Goal: Task Accomplishment & Management: Use online tool/utility

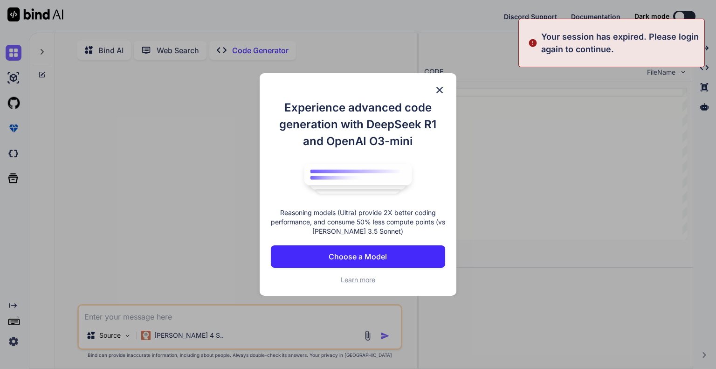
type textarea "x"
click at [438, 88] on img at bounding box center [439, 89] width 11 height 11
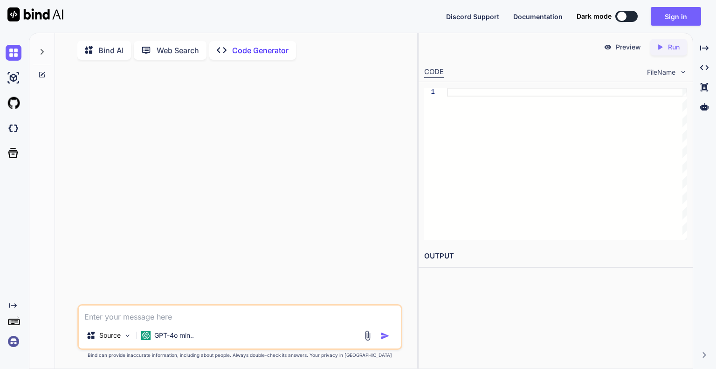
click at [18, 346] on img at bounding box center [14, 341] width 16 height 16
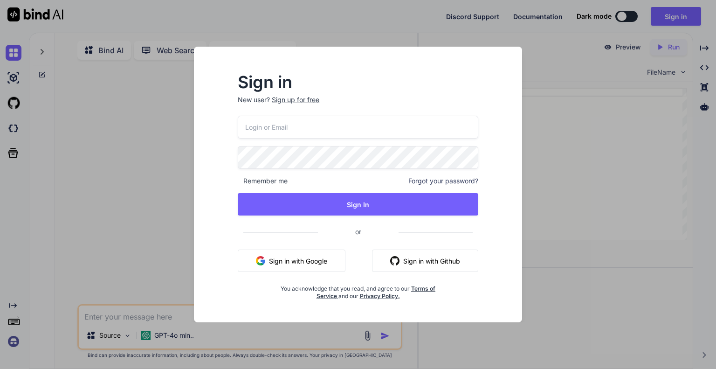
click at [289, 259] on button "Sign in with Google" at bounding box center [292, 260] width 108 height 22
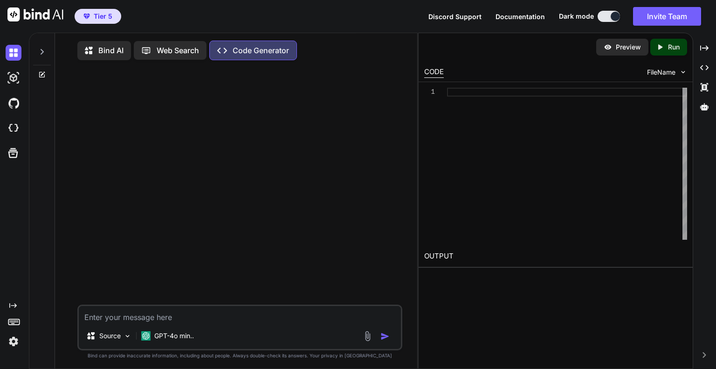
click at [42, 51] on icon at bounding box center [42, 52] width 3 height 6
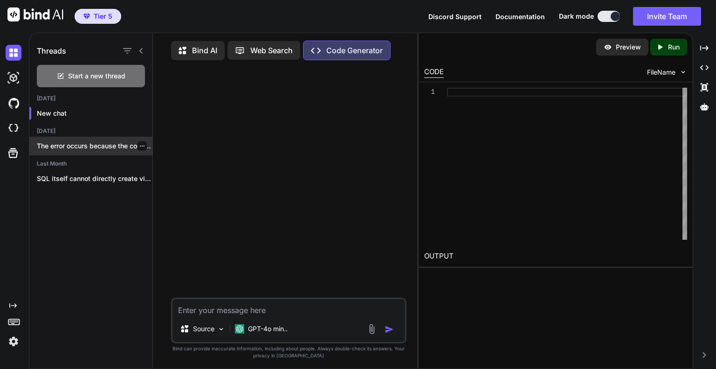
click at [70, 143] on p "The error occurs because the code was..." at bounding box center [95, 145] width 116 height 9
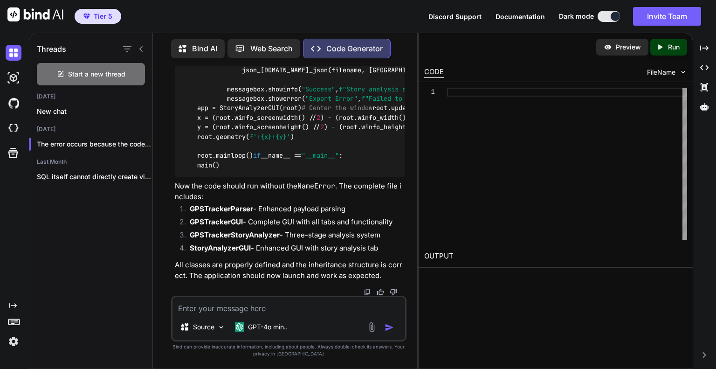
scroll to position [62270, 0]
click at [253, 337] on div "GPT-4o min.." at bounding box center [261, 328] width 60 height 22
click at [254, 325] on p "GPT-4o min.." at bounding box center [268, 326] width 40 height 9
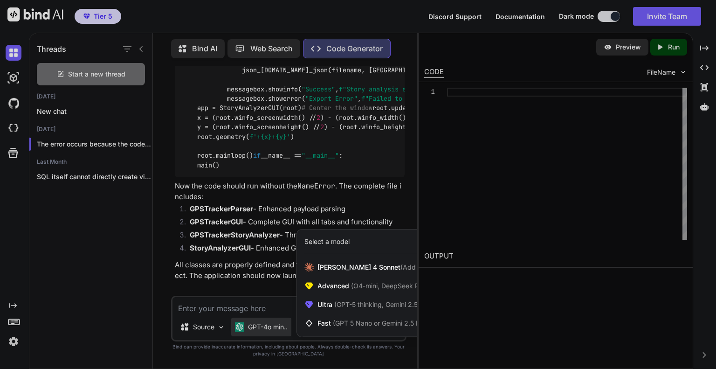
click at [216, 231] on div at bounding box center [358, 184] width 716 height 369
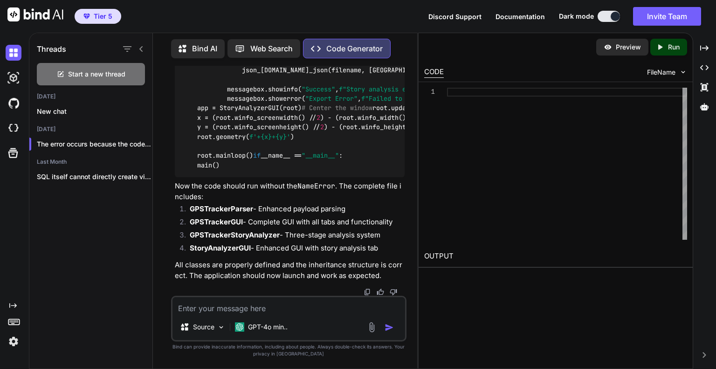
scroll to position [44476, 0]
drag, startPoint x: 46, startPoint y: 231, endPoint x: 285, endPoint y: 164, distance: 248.2
click at [46, 231] on div "Threads Start a new thread Today New chat Yesterday The error occurs because th…" at bounding box center [90, 199] width 123 height 337
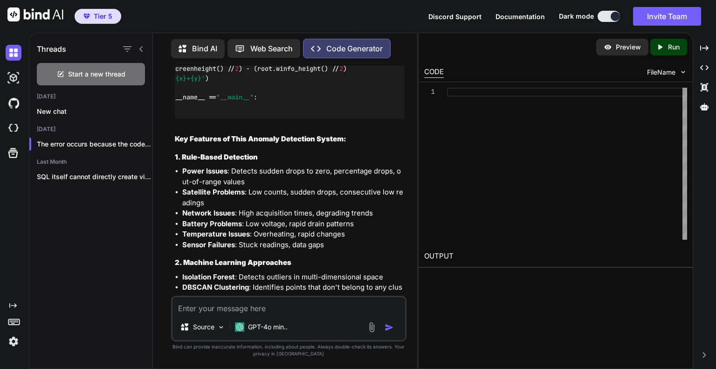
scroll to position [10702, 0]
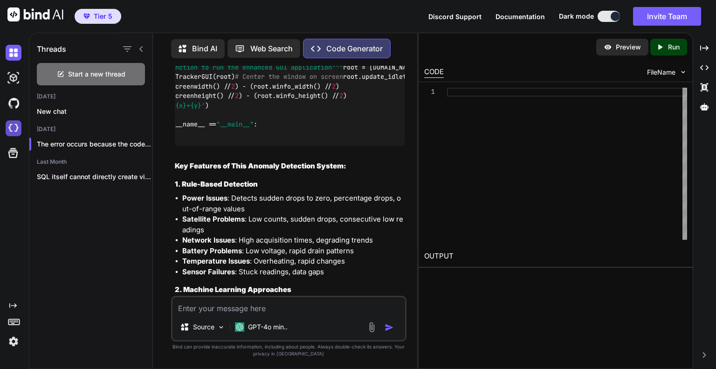
click at [19, 132] on img at bounding box center [14, 128] width 16 height 16
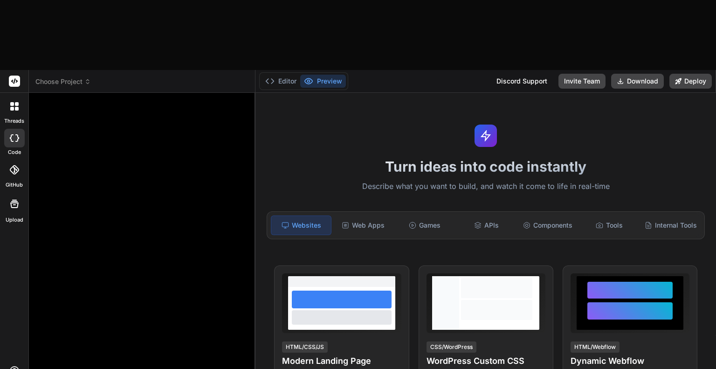
type textarea "x"
type textarea "C"
type textarea "x"
type textarea "Cr"
type textarea "x"
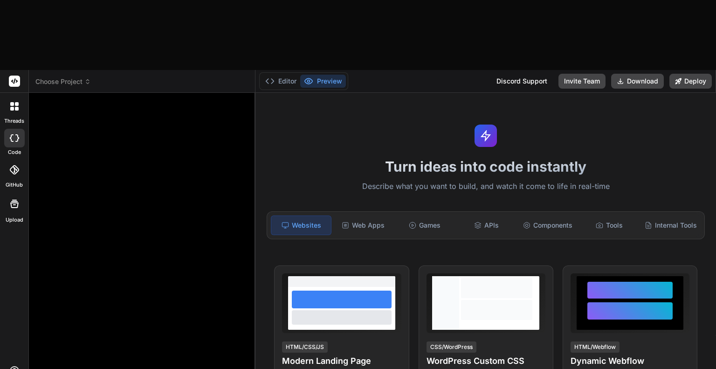
type textarea "Cre"
type textarea "x"
type textarea "Crea"
type textarea "x"
type textarea "Creat"
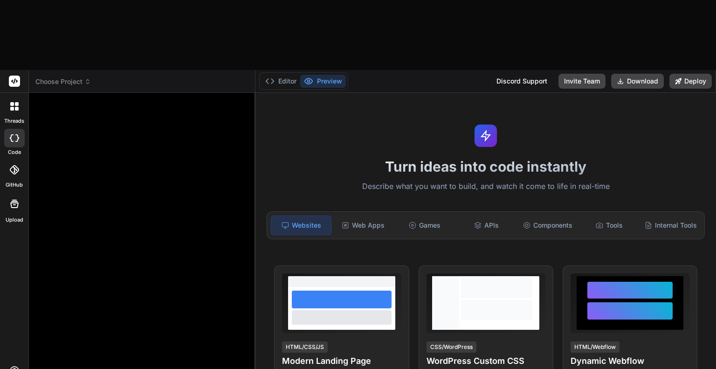
type textarea "x"
type textarea "Create"
type textarea "x"
type textarea "Create a"
type textarea "x"
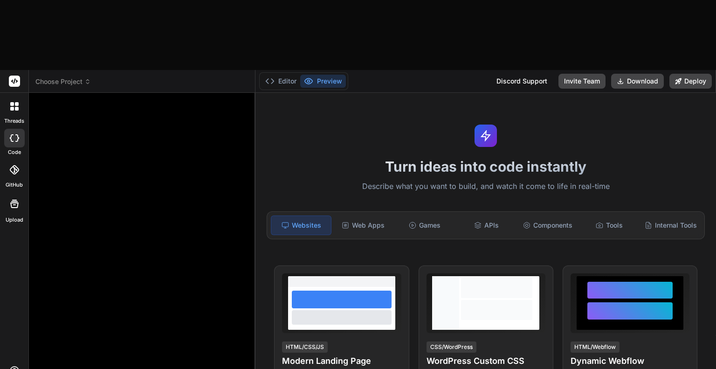
type textarea "Create a"
type textarea "x"
type textarea "Create a m"
type textarea "x"
type textarea "Create a ma"
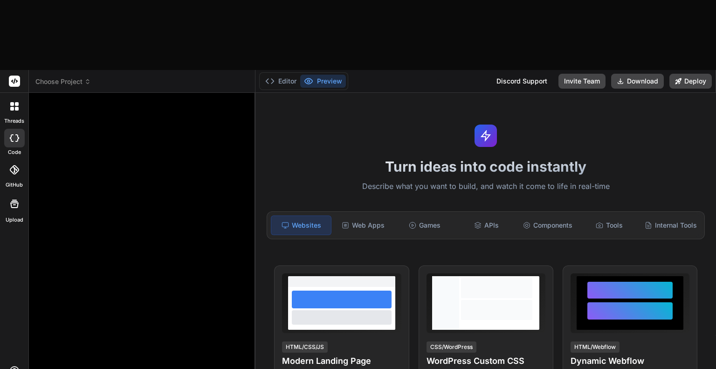
type textarea "x"
type textarea "Create a mas"
type textarea "x"
type textarea "Create a mash"
type textarea "x"
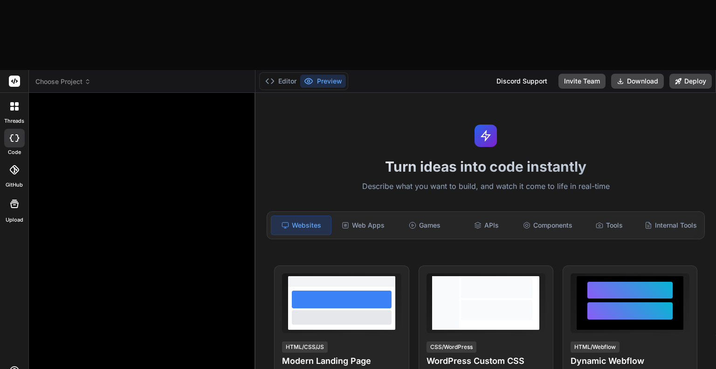
type textarea "Create a mashc"
type textarea "x"
type textarea "Create a mashci"
type textarea "x"
type textarea "Create a mashc"
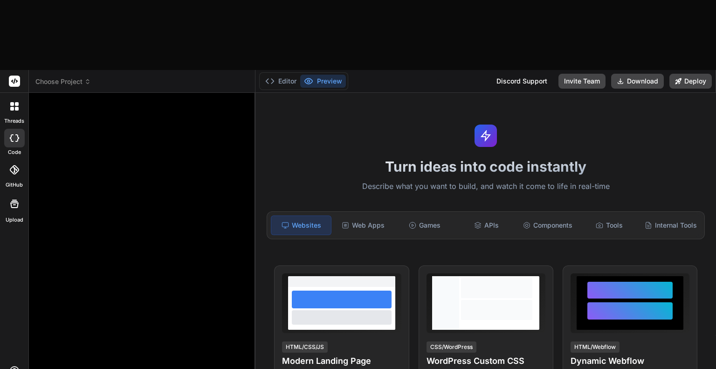
type textarea "x"
type textarea "Create a mash"
type textarea "x"
type textarea "Create a mas"
type textarea "x"
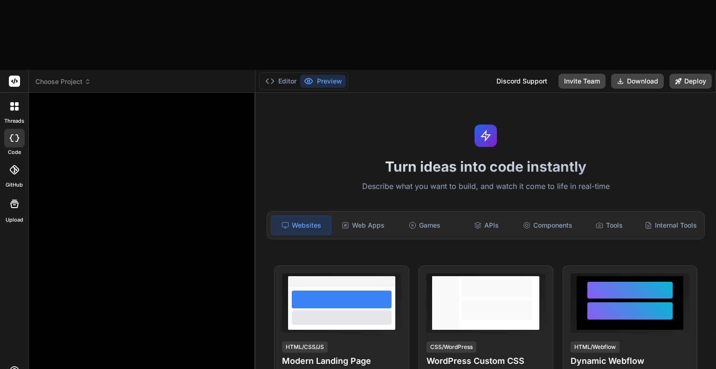
type textarea "Create a ma"
type textarea "x"
type textarea "Create a mac"
type textarea "x"
type textarea "Create a mach"
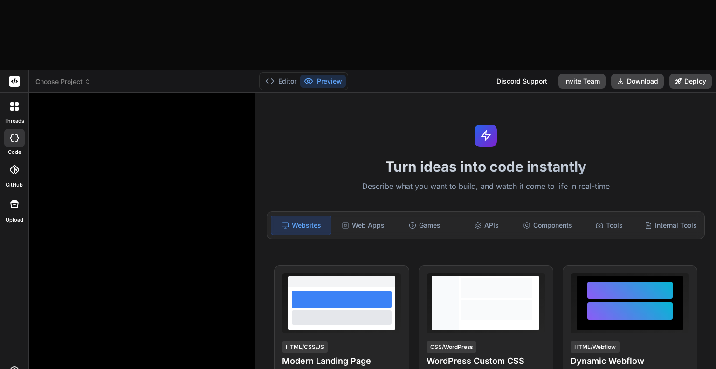
type textarea "x"
type textarea "Create a machi"
type textarea "x"
type textarea "Create a machin"
type textarea "x"
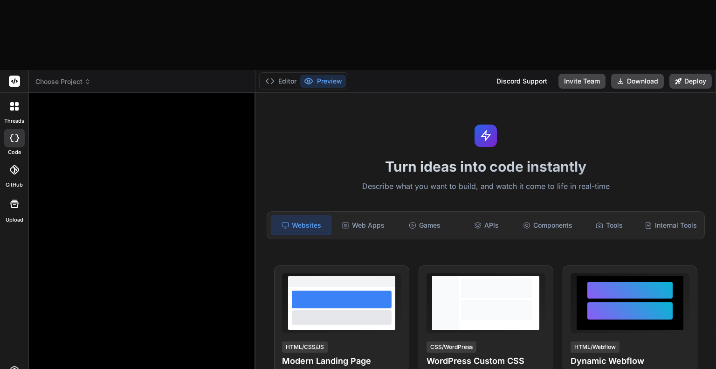
type textarea "Create a machine"
type textarea "x"
type textarea "Create a machine"
type textarea "x"
type textarea "Create a machine l"
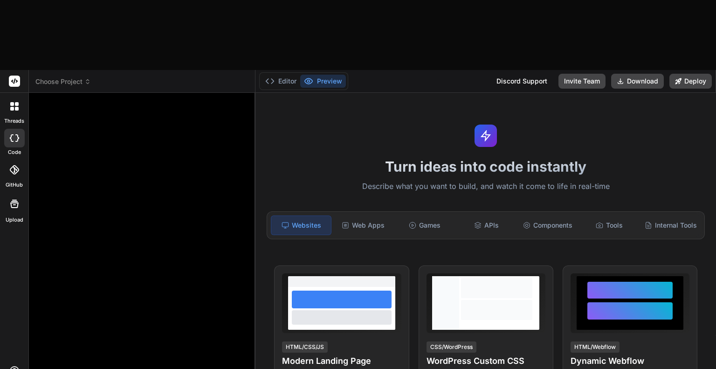
type textarea "x"
type textarea "Create a machine le"
type textarea "x"
type textarea "Create a machine lea"
type textarea "x"
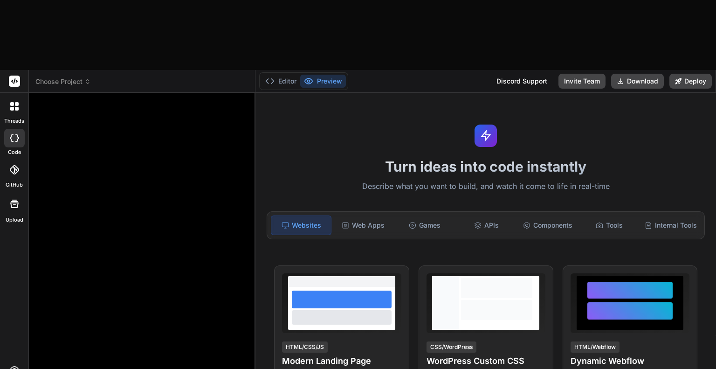
type textarea "Create a machine [PERSON_NAME]"
type textarea "x"
type textarea "Create a machine learn"
type textarea "x"
type textarea "Create a machine learni"
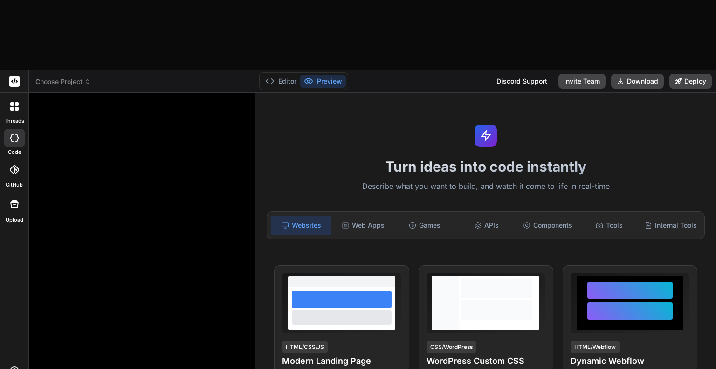
type textarea "x"
type textarea "Create a machine learnin"
type textarea "x"
type textarea "Create a machine learning"
type textarea "x"
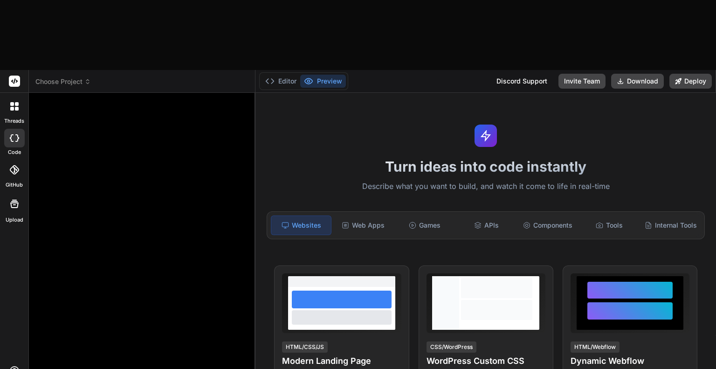
type textarea "Create a machine learning"
type textarea "x"
type textarea "Create a machine learning d"
type textarea "x"
type textarea "Create a machine learning da"
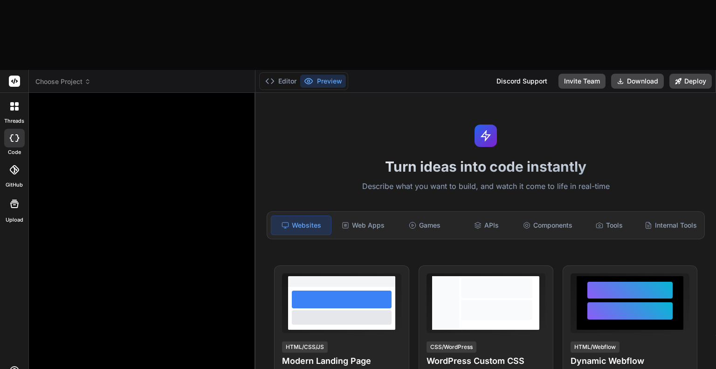
type textarea "x"
type textarea "Create a machine learning das"
type textarea "x"
type textarea "Create a machine learning dash"
type textarea "x"
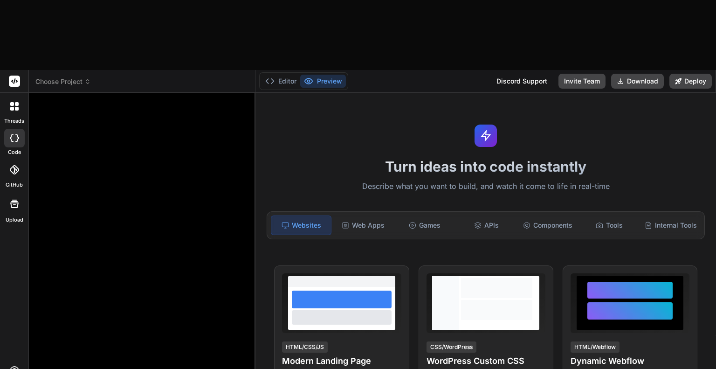
type textarea "Create a machine learning dash"
type textarea "x"
type textarea "Create a machine learning dash G"
type textarea "x"
type textarea "Create a machine learning dash GU"
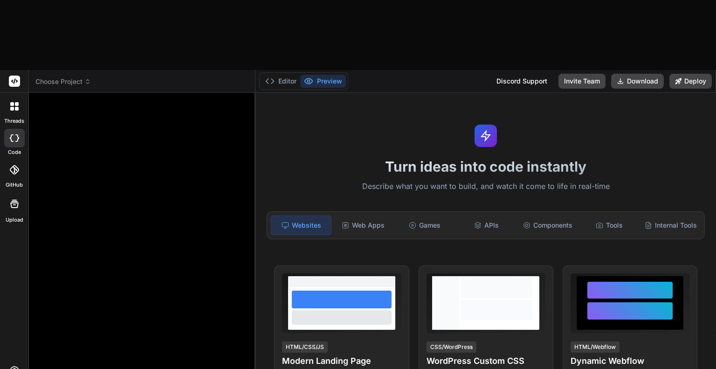
type textarea "x"
type textarea "Create a machine learning dash GUI"
type textarea "x"
type textarea "Create a machine learning dash GUI"
type textarea "x"
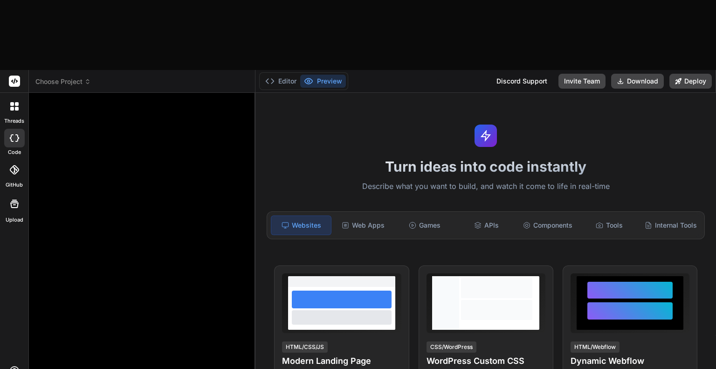
type textarea "Create a machine learning dash GUI a"
type textarea "x"
type textarea "Create a machine learning dash GUI ap"
type textarea "x"
type textarea "Create a machine learning dash GUI app"
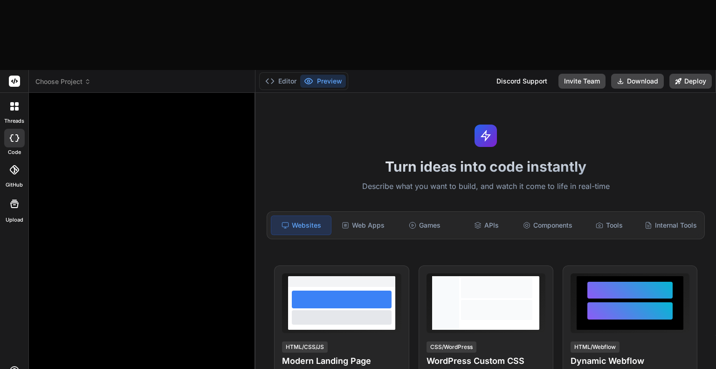
type textarea "x"
type textarea "Create a machine learning dash GUI appl"
type textarea "x"
type textarea "Create a machine learning dash GUI appli"
type textarea "x"
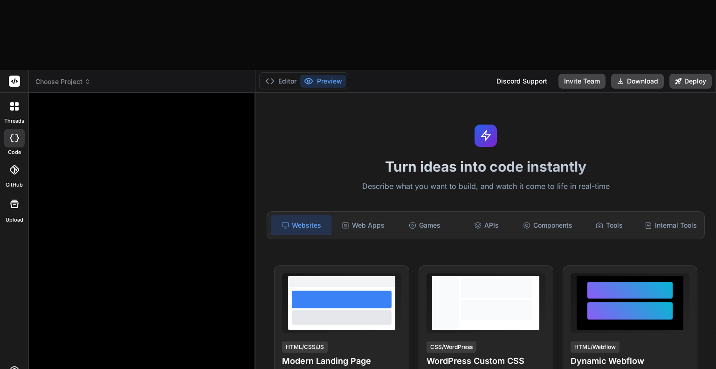
type textarea "Create a machine learning dash GUI applic"
type textarea "x"
type textarea "Create a machine learning dash GUI applica"
type textarea "x"
type textarea "Create a machine learning dash GUI applicat"
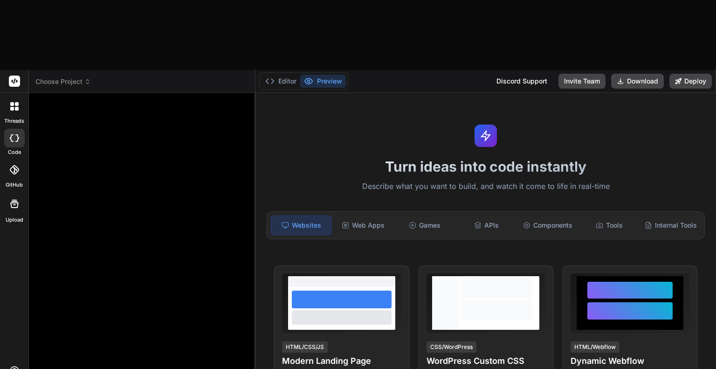
type textarea "x"
type textarea "Create a machine learning dash GUI applicati"
type textarea "x"
type textarea "Create a machine learning dash GUI applicatio"
type textarea "x"
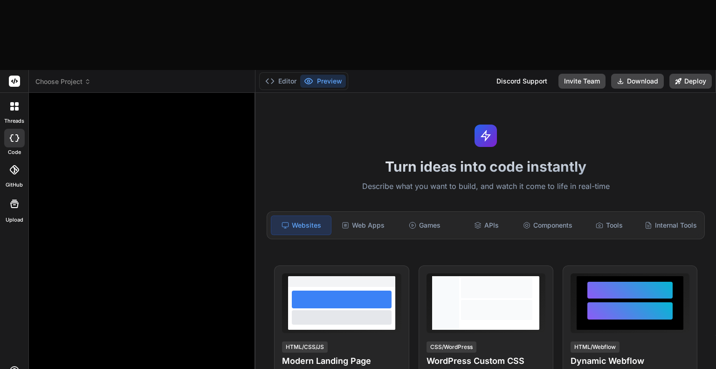
type textarea "Create a machine learning dash GUI application"
type textarea "x"
type textarea "Create a machine learning dash GUI application"
type textarea "x"
type textarea "Create a machine learning dash GUI application i"
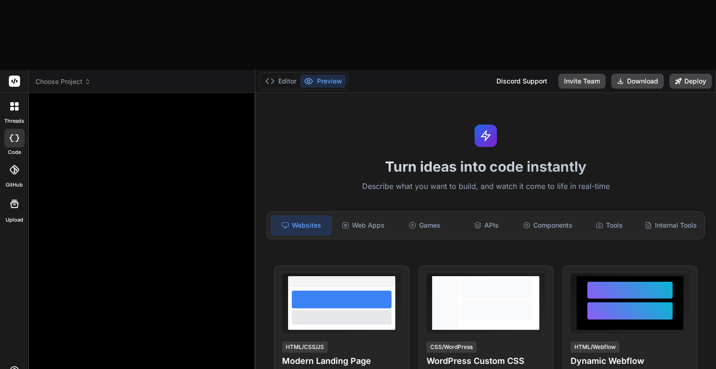
type textarea "x"
type textarea "Create a machine learning dash GUI application in"
type textarea "x"
type textarea "Create a machine learning dash GUI application in"
type textarea "x"
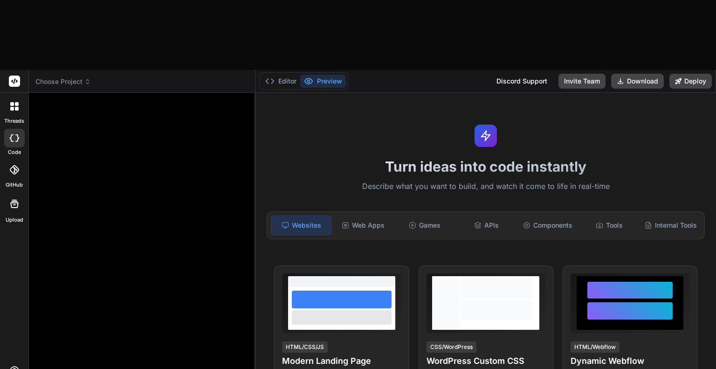
type textarea "Create a machine learning dash GUI application in P"
type textarea "x"
type textarea "Create a machine learning dash GUI application in Py"
type textarea "x"
type textarea "Create a machine learning dash GUI application in Pyt"
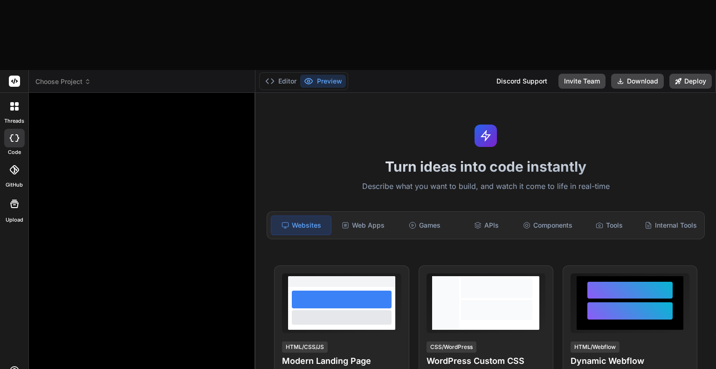
type textarea "x"
type textarea "Create a machine learning dash GUI application in Pyth"
type textarea "x"
type textarea "Create a machine learning dash GUI application in Pytho"
type textarea "x"
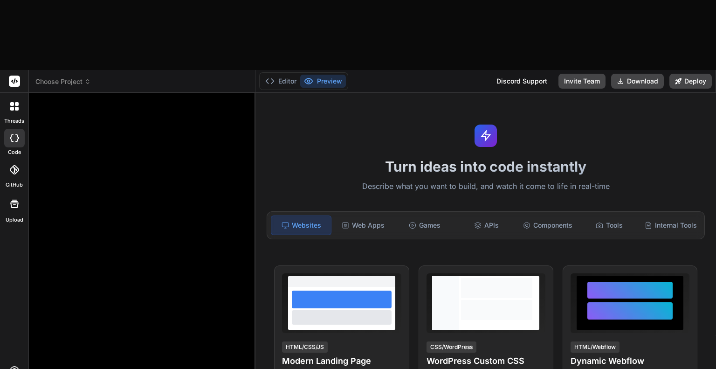
type textarea "Create a machine learning dash GUI application in Python"
type textarea "x"
type textarea "Create a machine learning dash GUI application in Python"
type textarea "x"
type textarea "Create a machine learning dash GUI application in Python th"
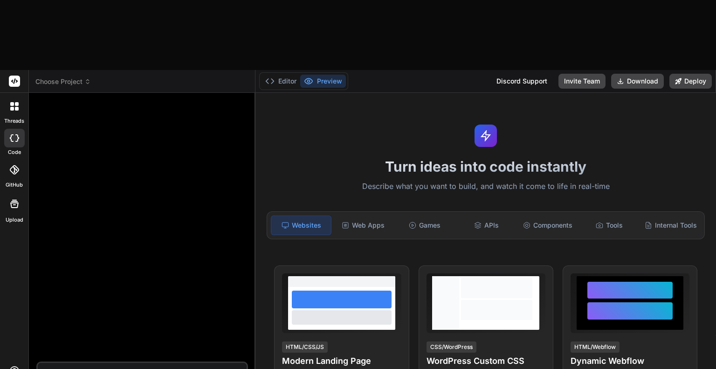
type textarea "x"
type textarea "Create a machine learning dash GUI application in Python tha"
type textarea "x"
type textarea "Create a machine learning dash GUI application in Python that"
type textarea "x"
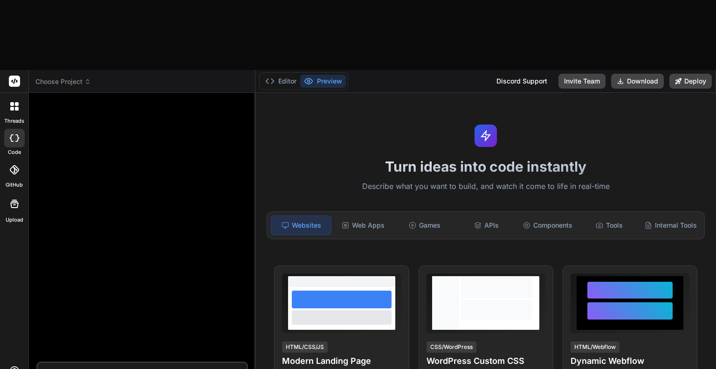
type textarea "Create a machine learning dash GUI application in Python that wi"
type textarea "x"
type textarea "Create a machine learning dash GUI application in Python that wil"
type textarea "x"
type textarea "Create a machine learning dash GUI application in Python that will"
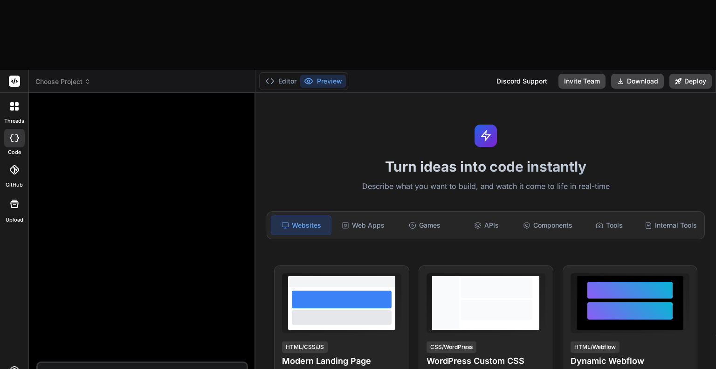
type textarea "x"
type textarea "Create a machine learning dash GUI application in Python that will"
type textarea "x"
type textarea "Create a machine learning dash GUI application in Python that will w"
type textarea "x"
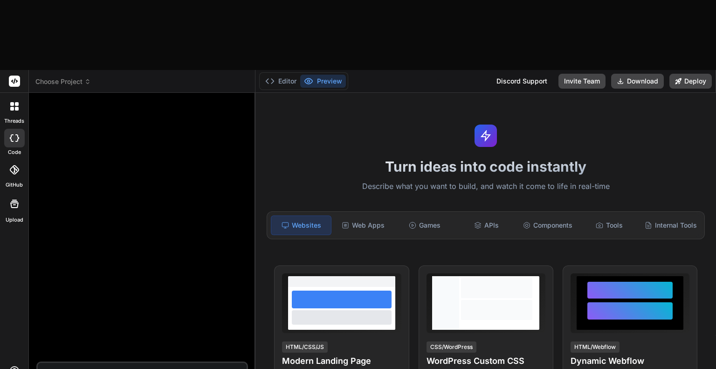
type textarea "Create a machine learning dash GUI application in Python that will wo"
type textarea "x"
type textarea "Create a machine learning dash GUI application in Python that will work"
type textarea "x"
type textarea "Create a machine learning dash GUI application in Python that will work"
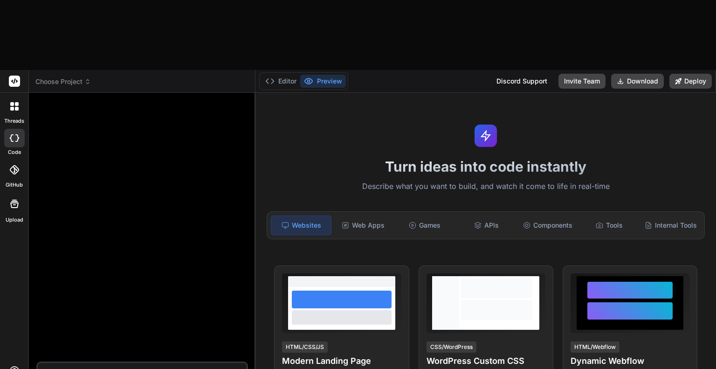
type textarea "x"
type textarea "Create a machine learning dash GUI application in Python that will work w"
type textarea "x"
type textarea "Create a machine learning dash GUI application in Python that will work wi"
type textarea "x"
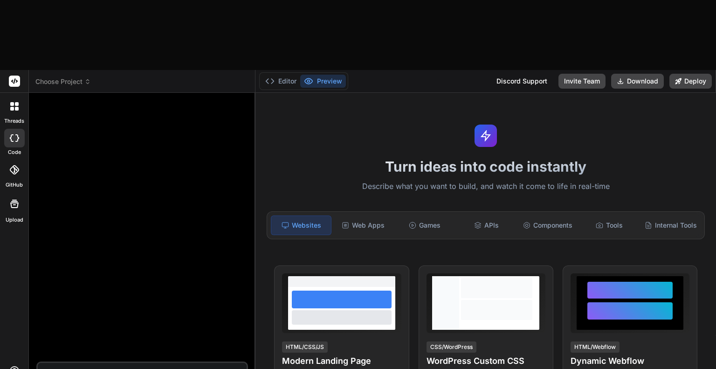
type textarea "Create a machine learning dash GUI application in Python that will work wit"
type textarea "x"
type textarea "Create a machine learning dash GUI application in Python that will work with"
type textarea "x"
type textarea "Create a machine learning dash GUI application in Python that will work with"
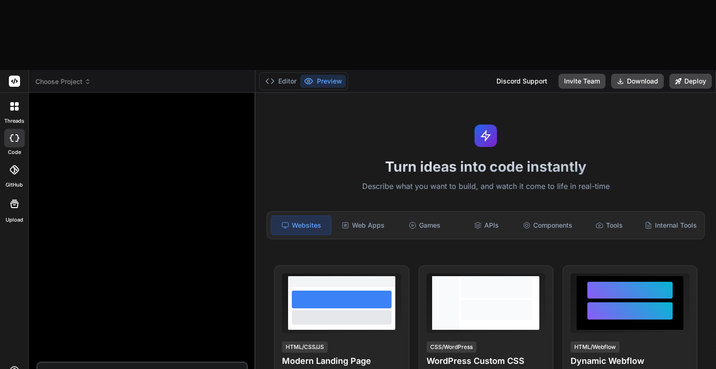
type textarea "x"
